Goal: Information Seeking & Learning: Check status

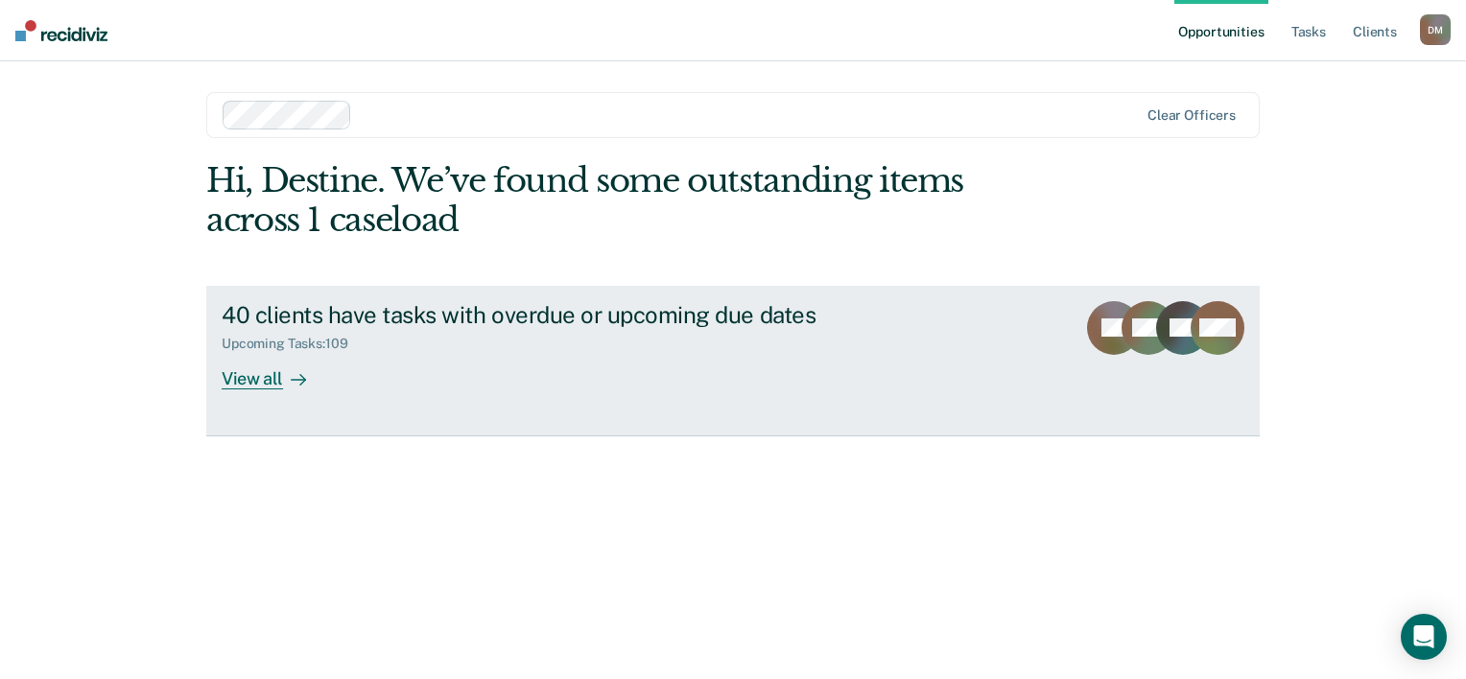
click at [262, 384] on div "View all" at bounding box center [275, 370] width 107 height 37
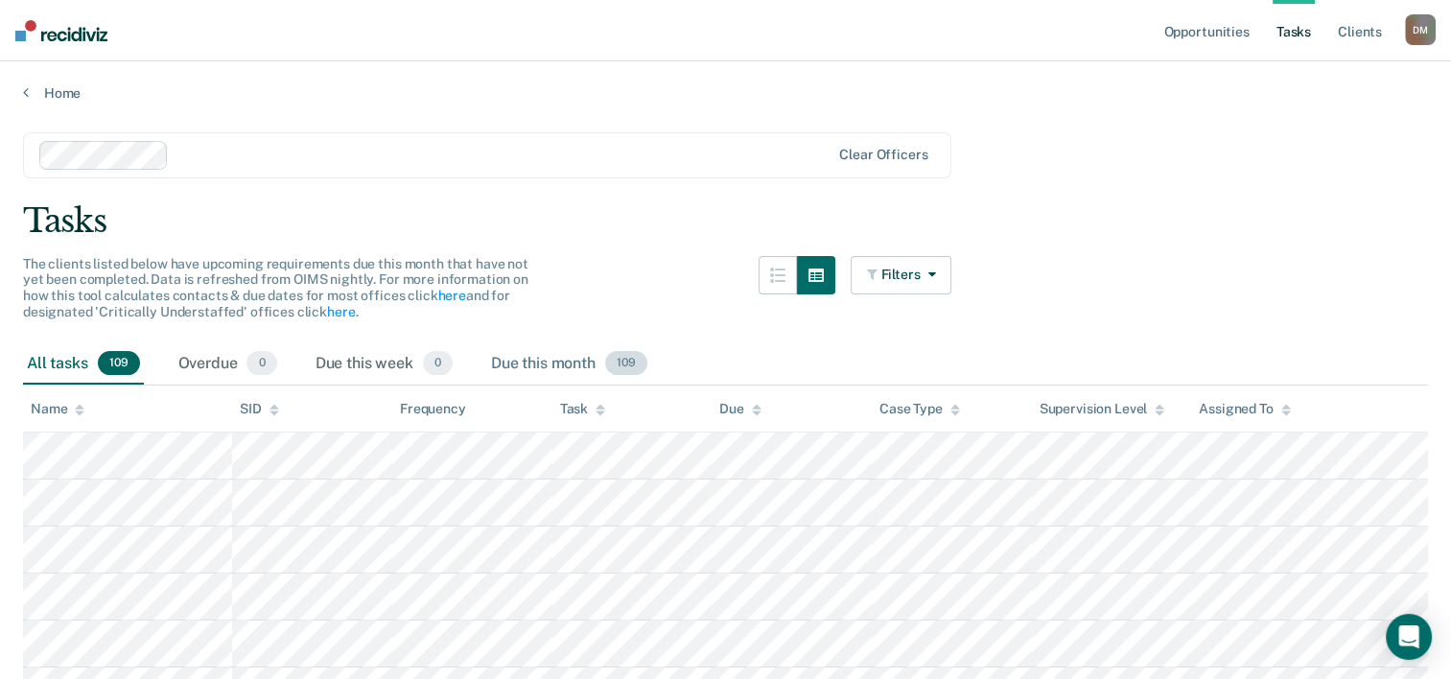
click at [514, 350] on div "Due this month 109" at bounding box center [569, 364] width 164 height 42
click at [519, 357] on div "Due this month 109" at bounding box center [569, 364] width 164 height 42
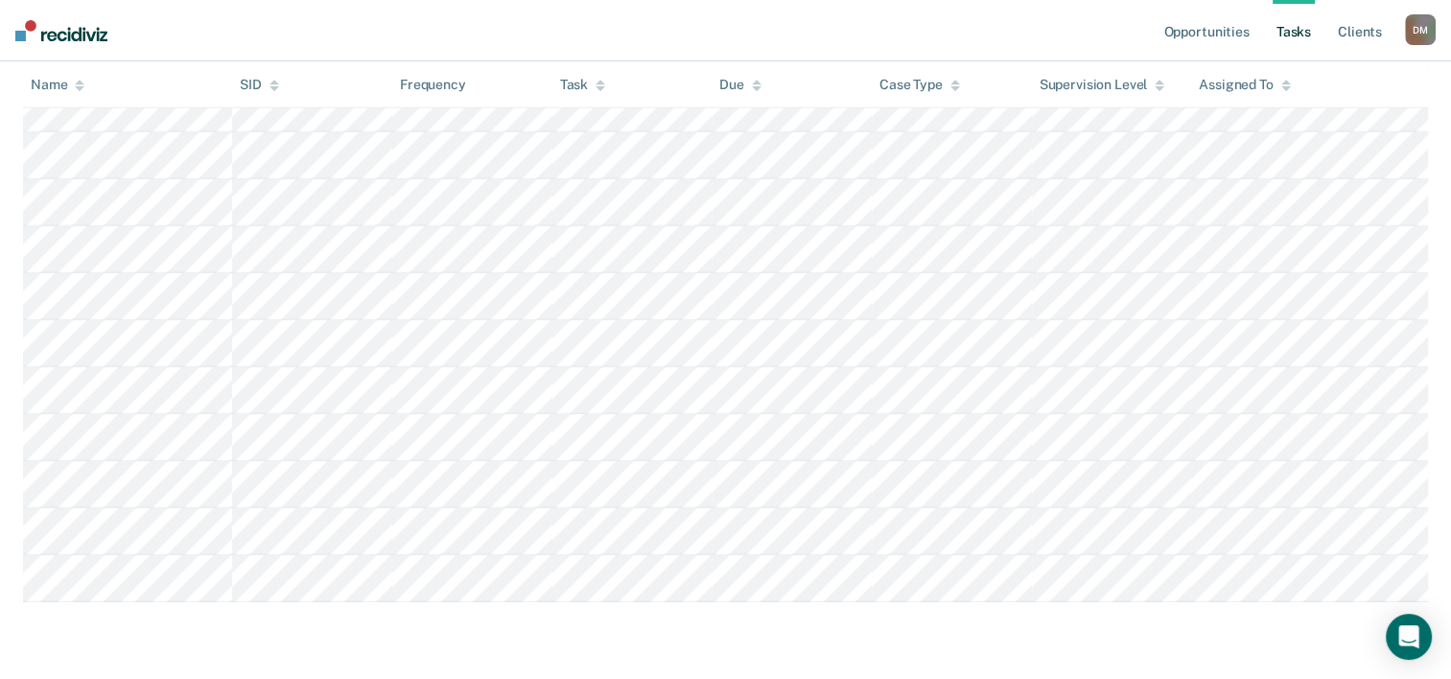
scroll to position [5256, 0]
